Goal: Transaction & Acquisition: Purchase product/service

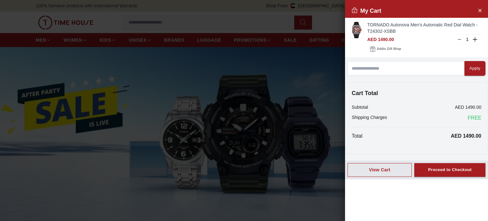
click at [412, 63] on input at bounding box center [405, 68] width 117 height 15
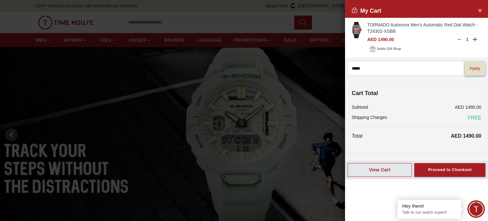
type input "*****"
click at [477, 64] on button "Apply" at bounding box center [474, 68] width 21 height 15
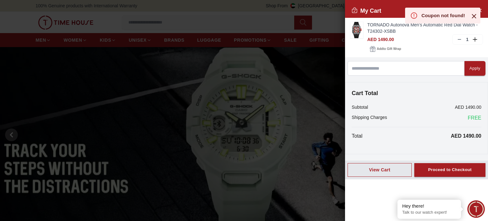
click at [473, 16] on icon at bounding box center [474, 16] width 8 height 8
click at [473, 16] on div "My Cart" at bounding box center [416, 11] width 143 height 14
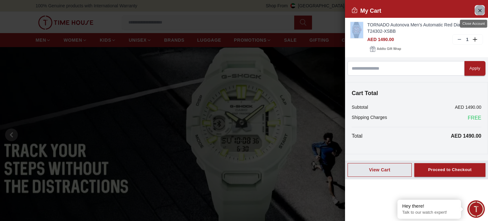
click at [482, 12] on icon "Close Account" at bounding box center [479, 10] width 5 height 8
click at [482, 12] on div "0 Wishlist 1 My Bag Help Our Stores My Account 0 Wishlist 1 My Bag" at bounding box center [241, 22] width 483 height 21
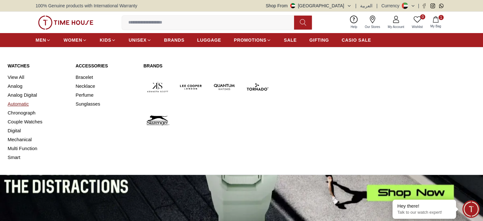
click at [22, 101] on link "Automatic" at bounding box center [38, 103] width 60 height 9
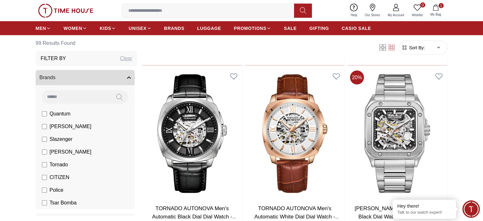
scroll to position [1460, 0]
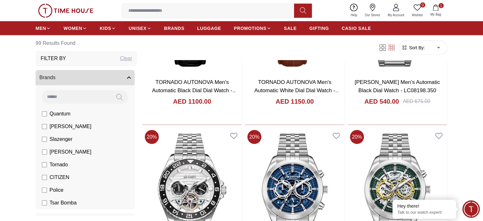
click at [419, 52] on form "Sort By: ​ ****** ​" at bounding box center [422, 48] width 49 height 14
click at [418, 48] on span "Sort By:" at bounding box center [416, 47] width 17 height 6
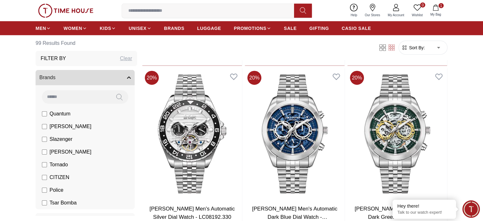
scroll to position [1524, 0]
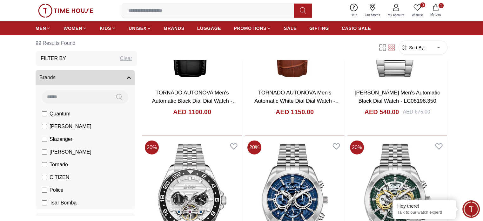
scroll to position [1365, 0]
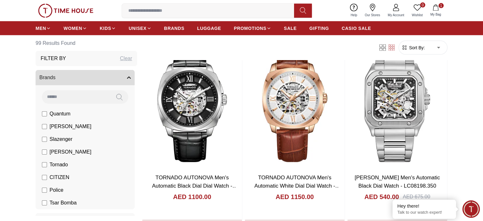
click at [417, 48] on span "Sort By:" at bounding box center [416, 47] width 17 height 6
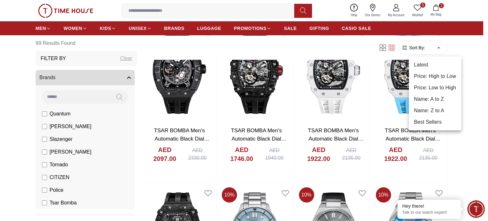
click at [437, 47] on body "100% Genuine products with International Warranty Shop From [GEOGRAPHIC_DATA] |…" at bounding box center [244, 16] width 488 height 2763
click at [431, 77] on li "Price: High to Low" at bounding box center [435, 75] width 52 height 11
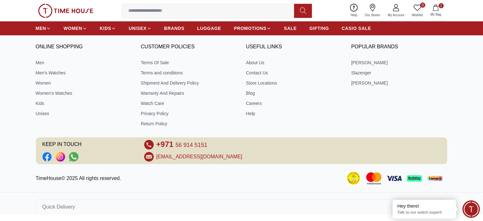
scroll to position [273, 0]
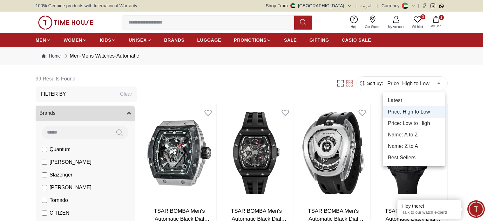
click at [420, 126] on li "Price: Low to High" at bounding box center [414, 122] width 62 height 11
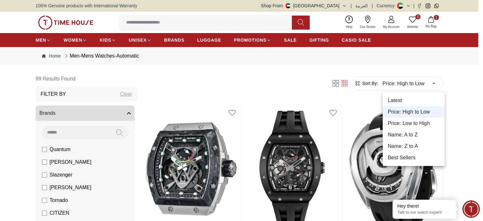
click at [420, 126] on li "Price: Low to High" at bounding box center [414, 122] width 62 height 11
type input "*"
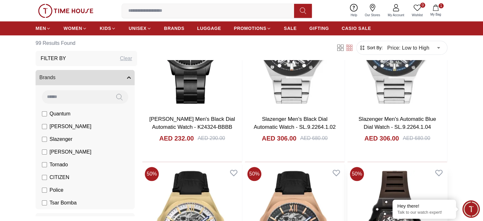
scroll to position [762, 0]
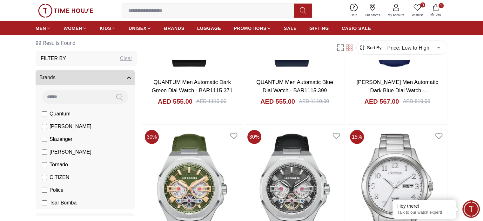
scroll to position [1492, 0]
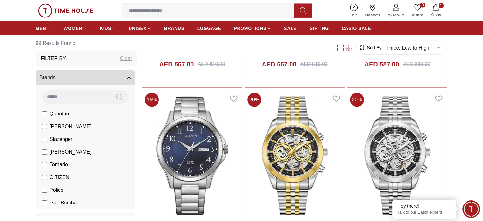
scroll to position [1682, 0]
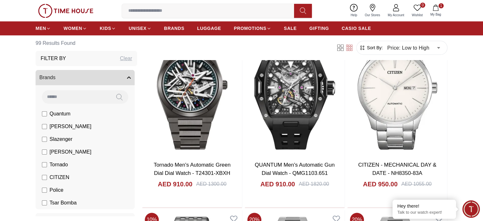
scroll to position [3143, 0]
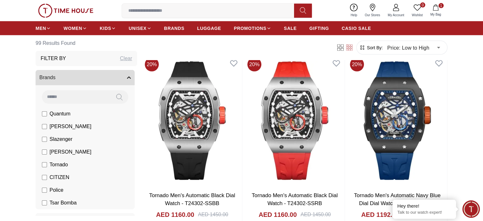
scroll to position [3746, 0]
